Goal: Task Accomplishment & Management: Use online tool/utility

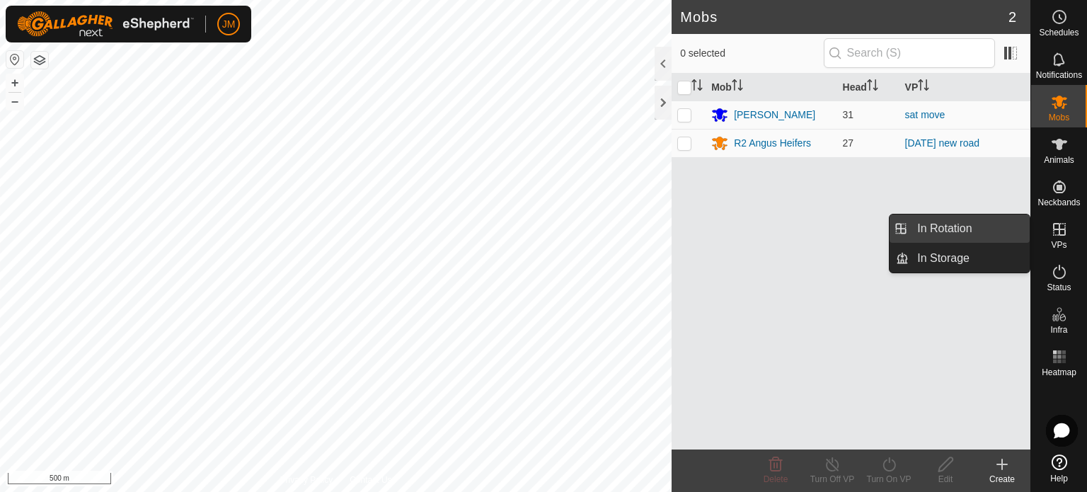
drag, startPoint x: 1025, startPoint y: 231, endPoint x: 984, endPoint y: 234, distance: 40.4
click at [984, 234] on link "In Rotation" at bounding box center [969, 228] width 121 height 28
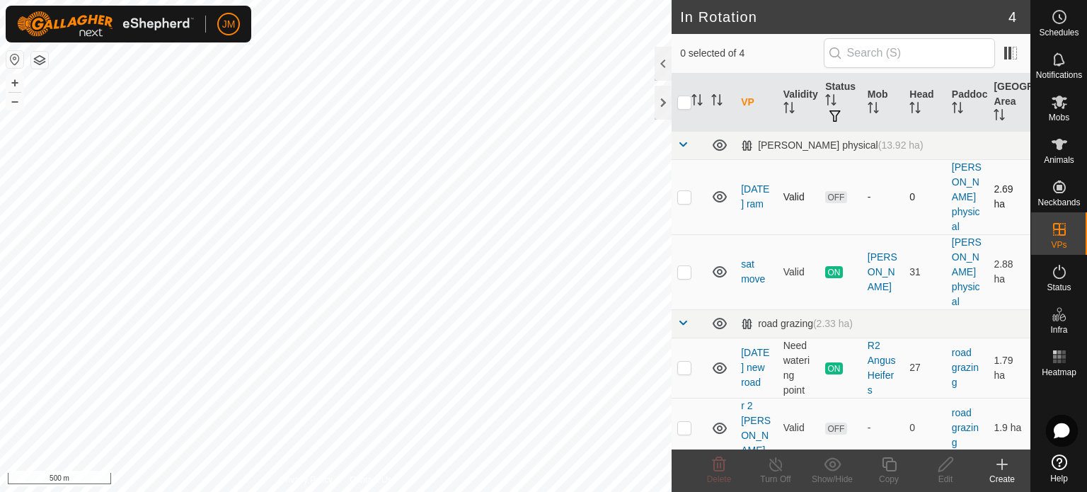
click at [716, 196] on icon at bounding box center [719, 196] width 17 height 17
click at [718, 268] on icon at bounding box center [720, 271] width 14 height 11
click at [718, 268] on icon at bounding box center [719, 271] width 17 height 17
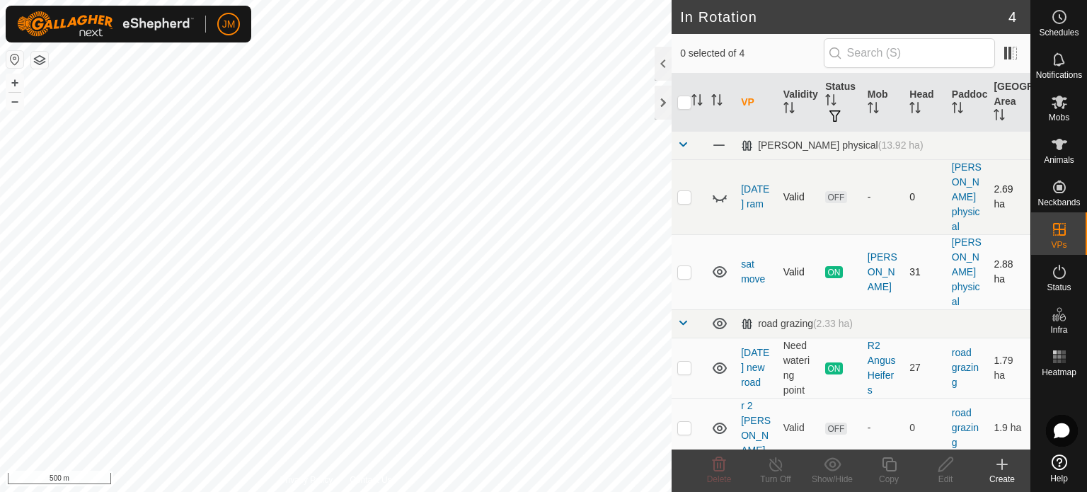
click at [718, 268] on icon at bounding box center [720, 271] width 14 height 11
click at [718, 268] on icon at bounding box center [719, 271] width 17 height 17
click at [718, 362] on icon at bounding box center [720, 367] width 14 height 11
click at [718, 362] on icon at bounding box center [719, 367] width 17 height 17
click at [717, 420] on icon at bounding box center [719, 428] width 17 height 17
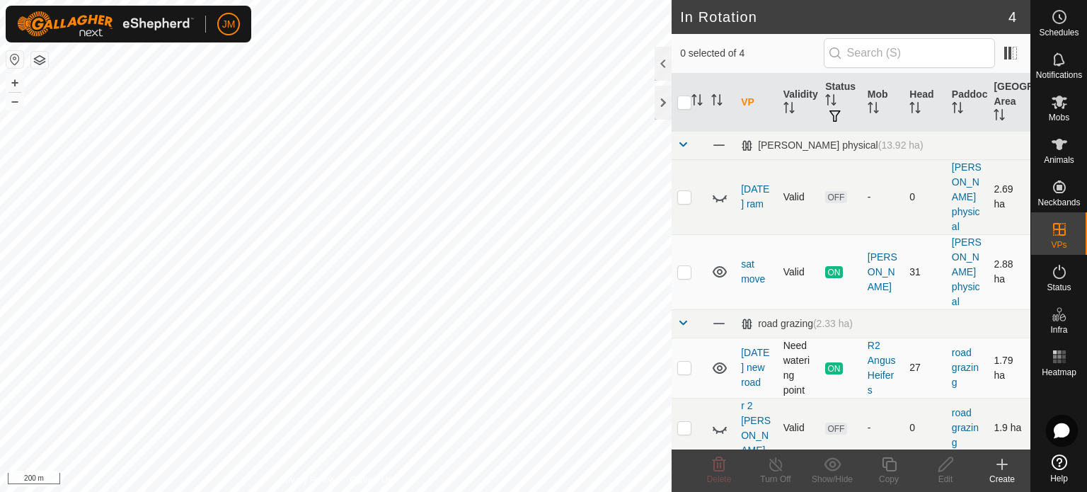
click at [717, 420] on icon at bounding box center [719, 428] width 17 height 17
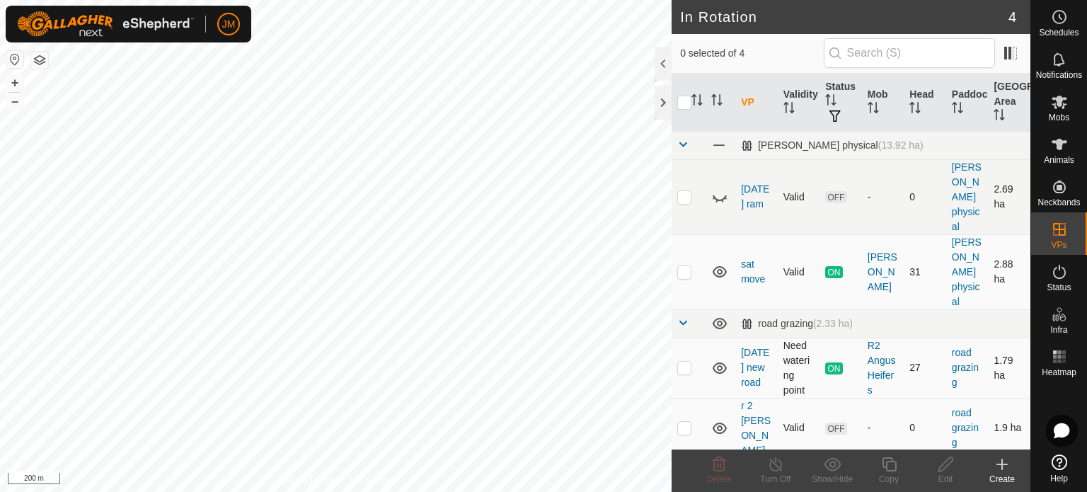
click at [683, 422] on p-checkbox at bounding box center [684, 427] width 14 height 11
click at [721, 466] on icon at bounding box center [718, 464] width 17 height 17
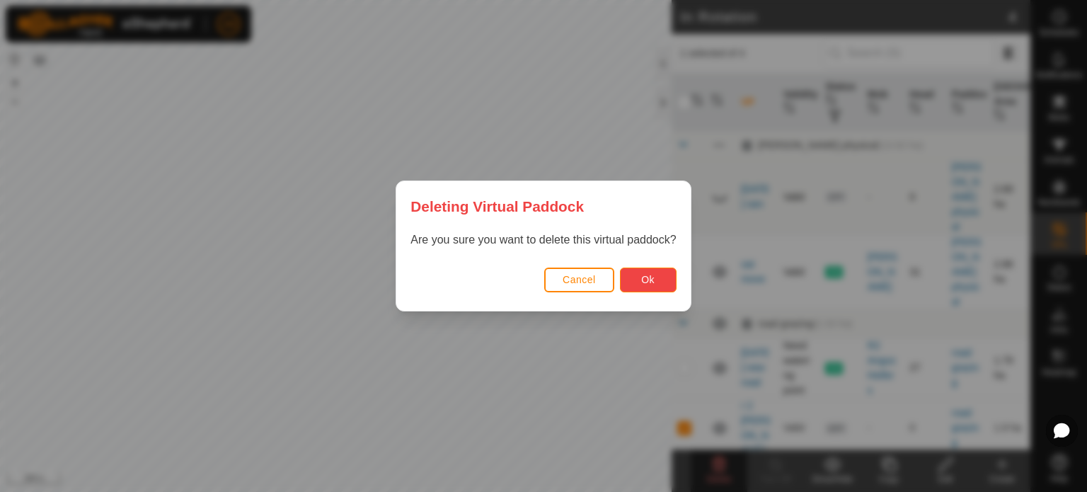
click at [650, 284] on span "Ok" at bounding box center [647, 279] width 13 height 11
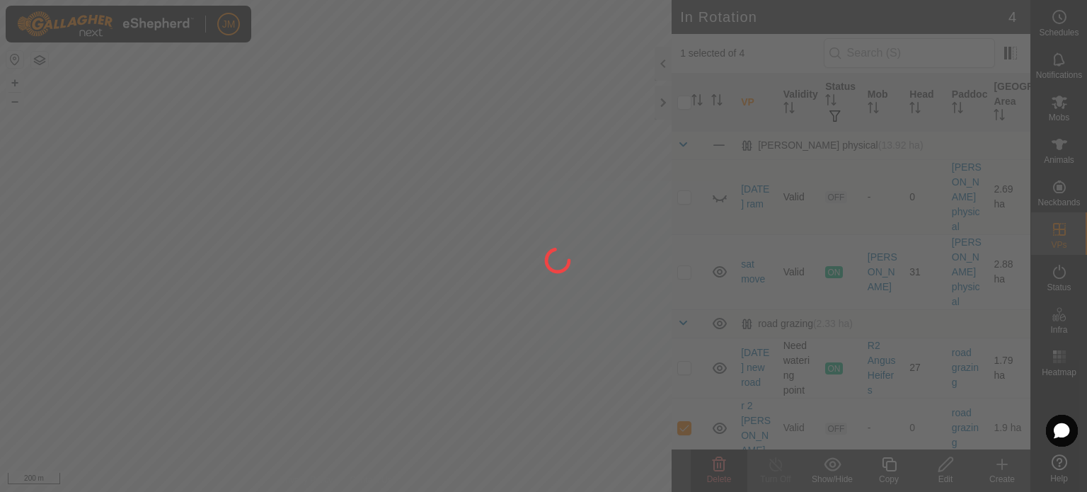
checkbox input "false"
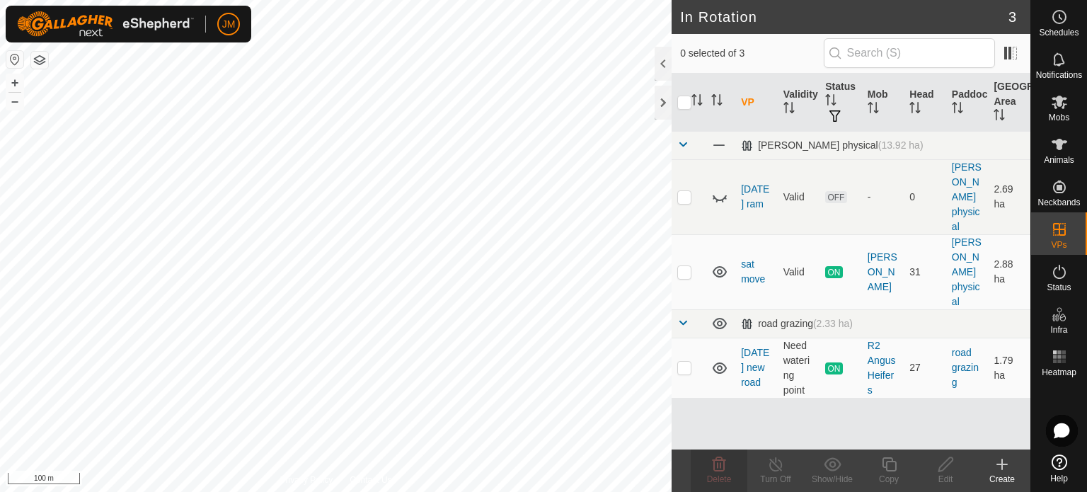
click at [686, 485] on div "In Rotation 3 0 selected of 3 VP Validity Status Mob Head Paddock Grazing Area …" at bounding box center [515, 246] width 1030 height 492
click at [1006, 464] on icon at bounding box center [1002, 464] width 10 height 0
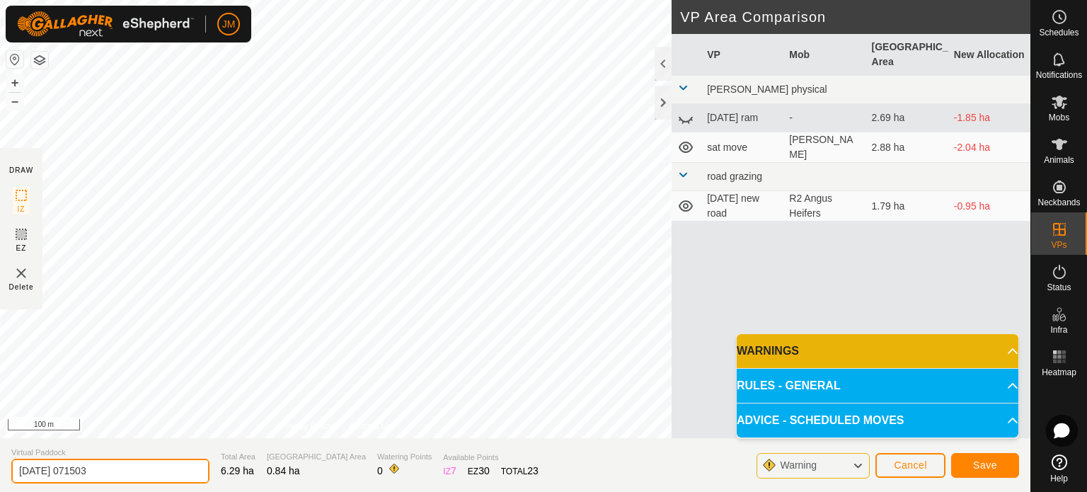
click at [127, 472] on input "[DATE] 071503" at bounding box center [110, 471] width 198 height 25
type input "2"
type input "[DATE][GEOGRAPHIC_DATA][PERSON_NAME]"
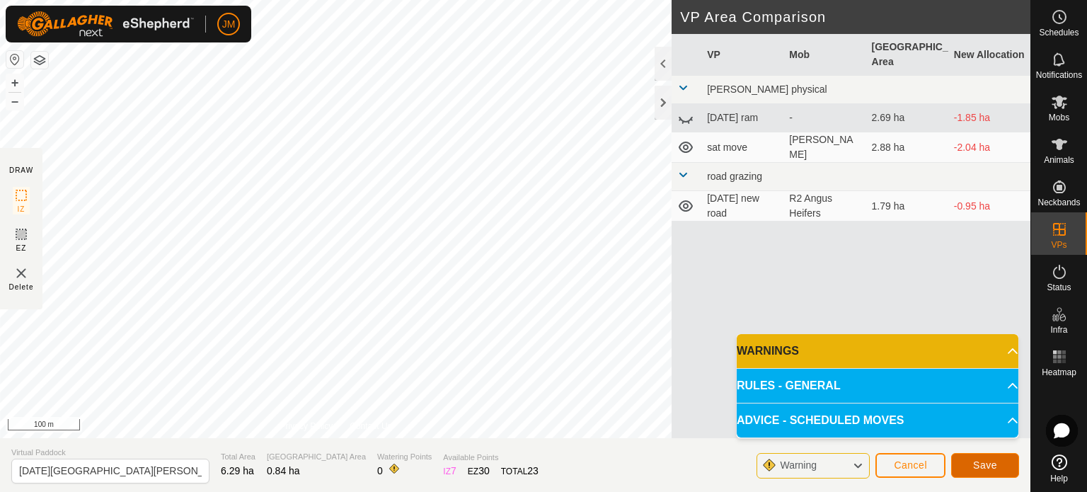
click at [988, 471] on span "Save" at bounding box center [985, 464] width 24 height 11
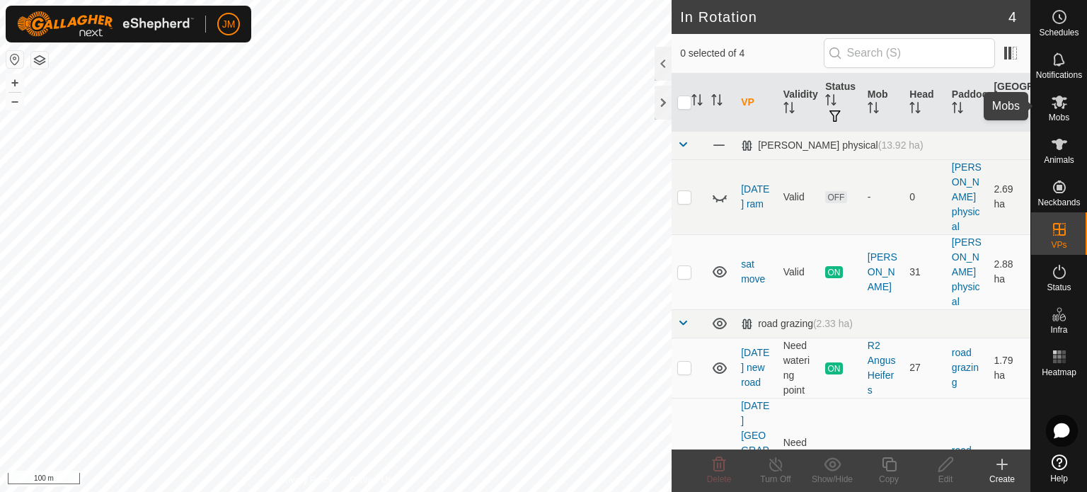
click at [1060, 106] on icon at bounding box center [1060, 102] width 16 height 13
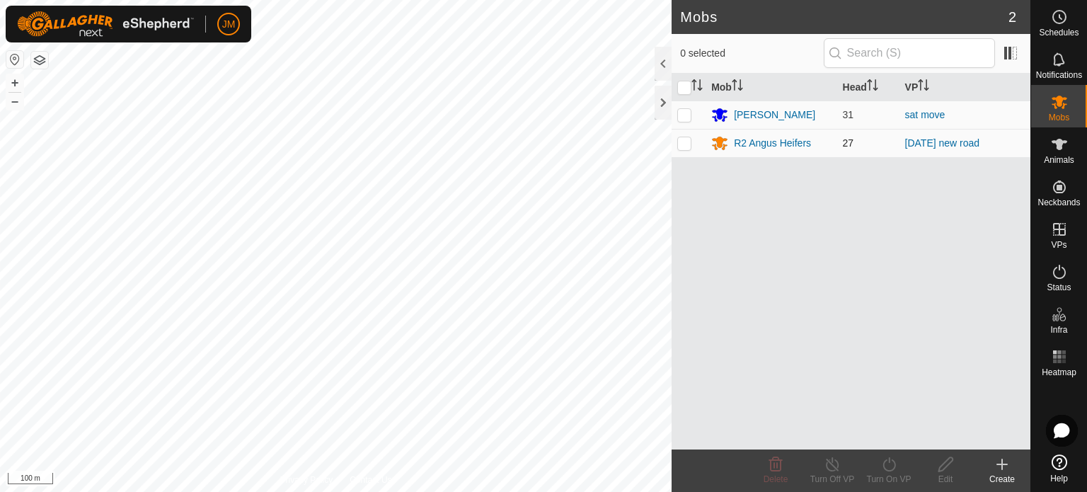
click at [686, 146] on p-checkbox at bounding box center [684, 142] width 14 height 11
checkbox input "true"
click at [889, 457] on icon at bounding box center [889, 464] width 18 height 17
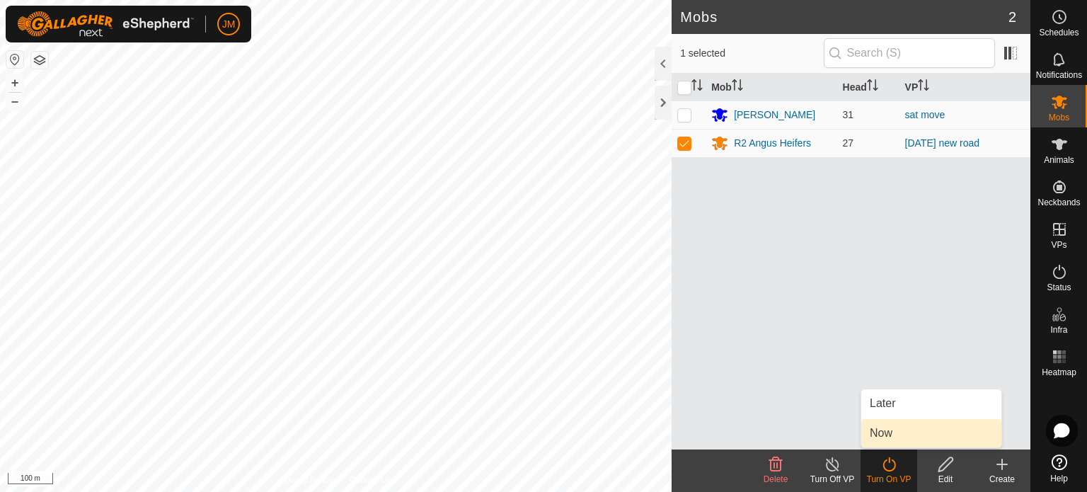
click at [894, 430] on link "Now" at bounding box center [931, 433] width 140 height 28
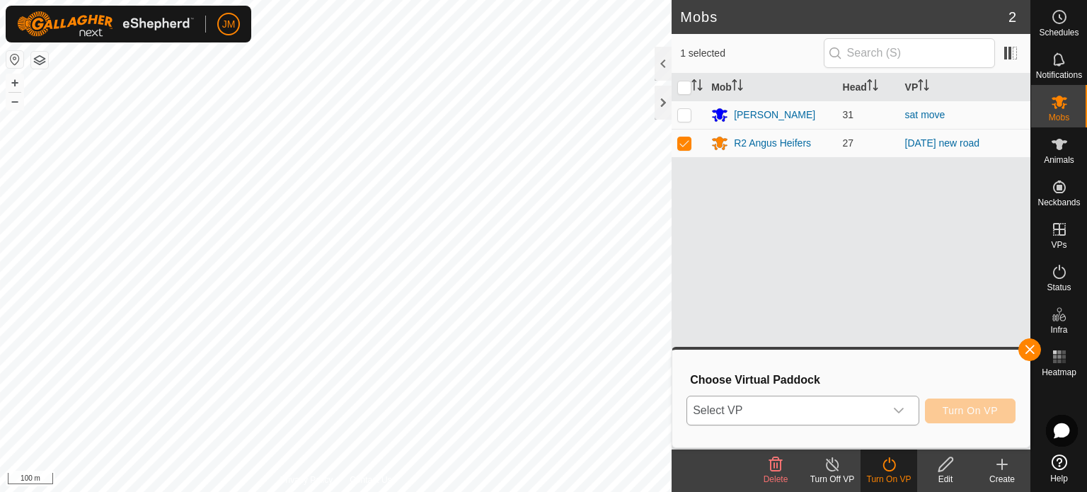
click at [885, 410] on div "dropdown trigger" at bounding box center [899, 410] width 28 height 28
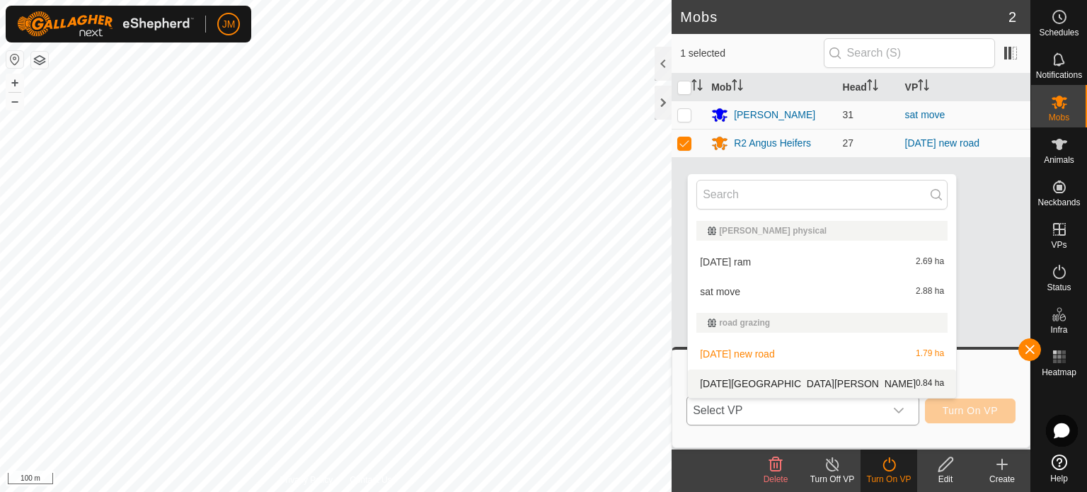
click at [871, 383] on li "[DATE] road [PERSON_NAME] 0.84 ha" at bounding box center [822, 383] width 268 height 28
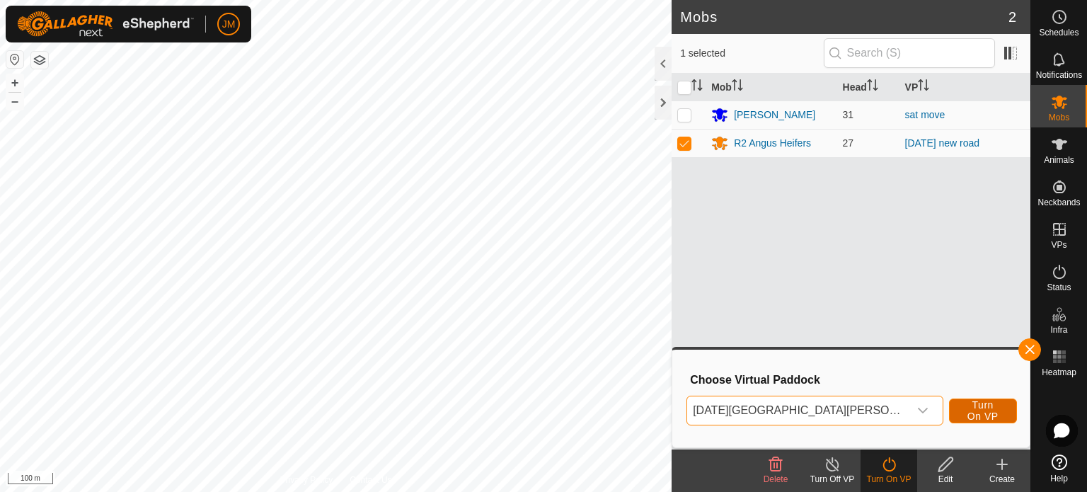
click at [975, 417] on button "Turn On VP" at bounding box center [983, 410] width 68 height 25
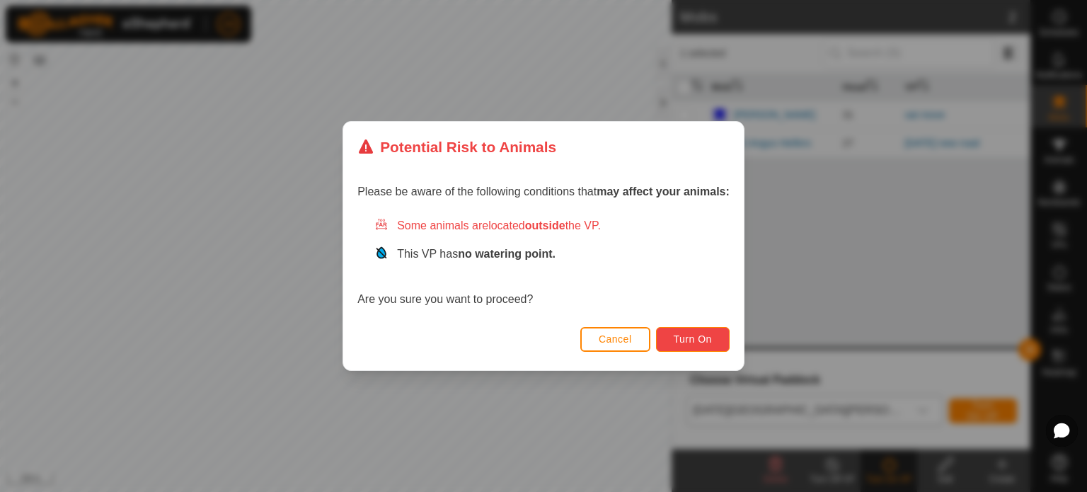
click at [701, 339] on span "Turn On" at bounding box center [693, 338] width 38 height 11
